Goal: Task Accomplishment & Management: Manage account settings

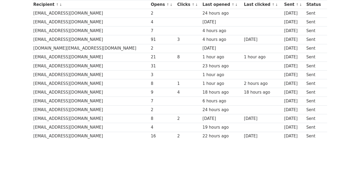
scroll to position [71, 0]
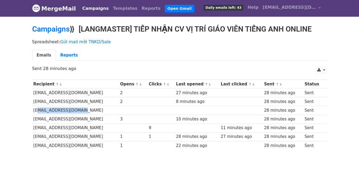
drag, startPoint x: 93, startPoint y: 112, endPoint x: 36, endPoint y: 112, distance: 57.6
click at [36, 112] on td "[EMAIL_ADDRESS][DOMAIN_NAME]" at bounding box center [75, 110] width 87 height 9
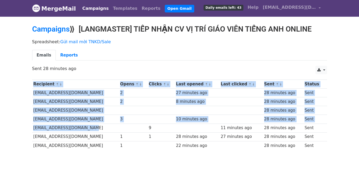
drag, startPoint x: 95, startPoint y: 129, endPoint x: 18, endPoint y: 44, distance: 114.5
click at [5, 120] on body "MergeMail Campaigns Templates Reports Open Gmail Daily emails left: 43 Help [EM…" at bounding box center [179, 88] width 359 height 176
